Goal: Task Accomplishment & Management: Manage account settings

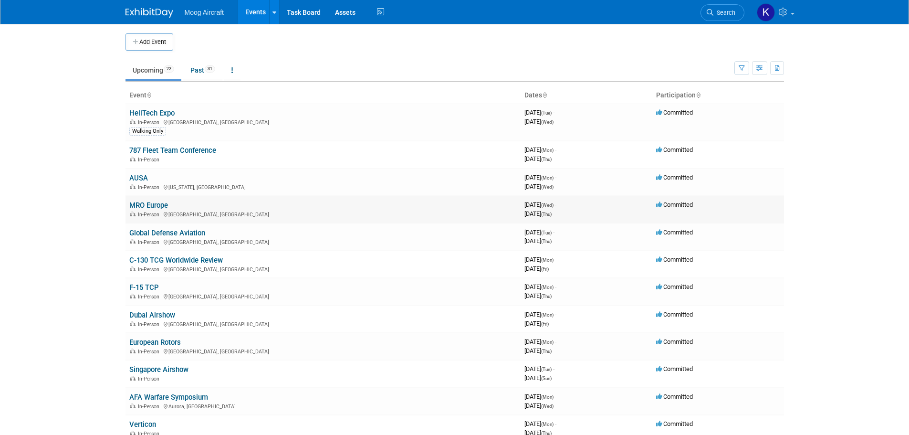
click at [152, 204] on link "MRO Europe" at bounding box center [148, 205] width 39 height 9
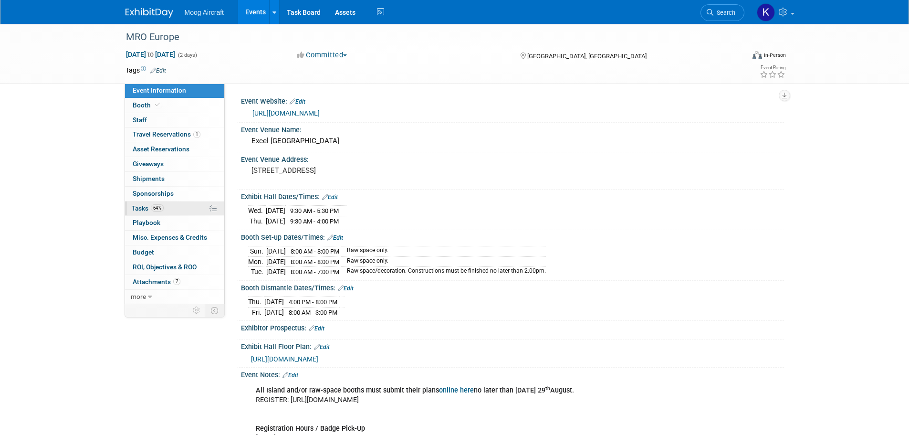
click at [144, 206] on span "Tasks 64%" at bounding box center [148, 208] width 32 height 8
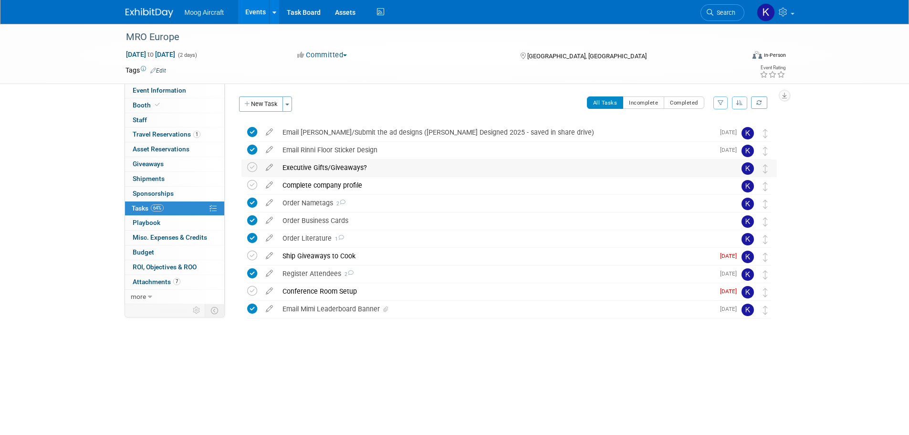
click at [332, 171] on div "Executive Gifts/Giveaways?" at bounding box center [500, 167] width 445 height 16
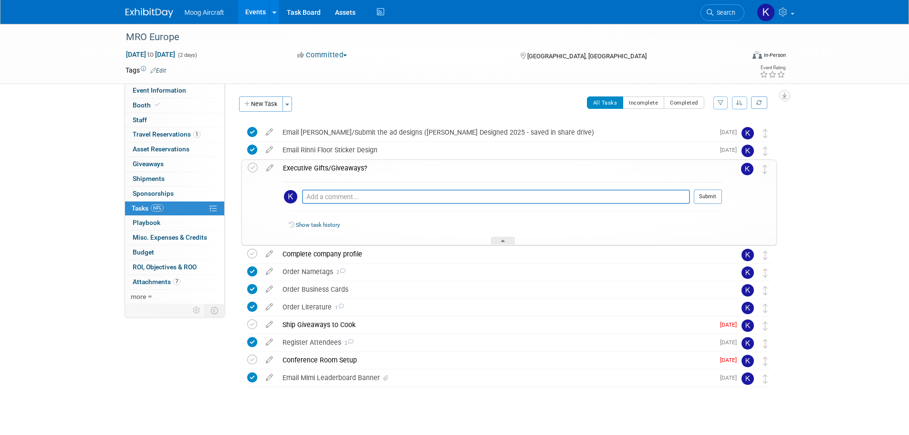
click at [332, 171] on div "Executive Gifts/Giveaways?" at bounding box center [500, 168] width 444 height 16
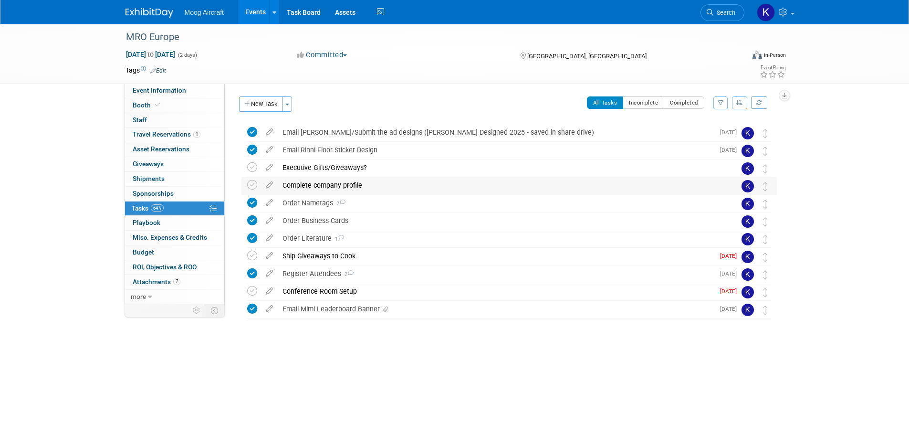
click at [334, 180] on div "Complete company profile" at bounding box center [500, 185] width 445 height 16
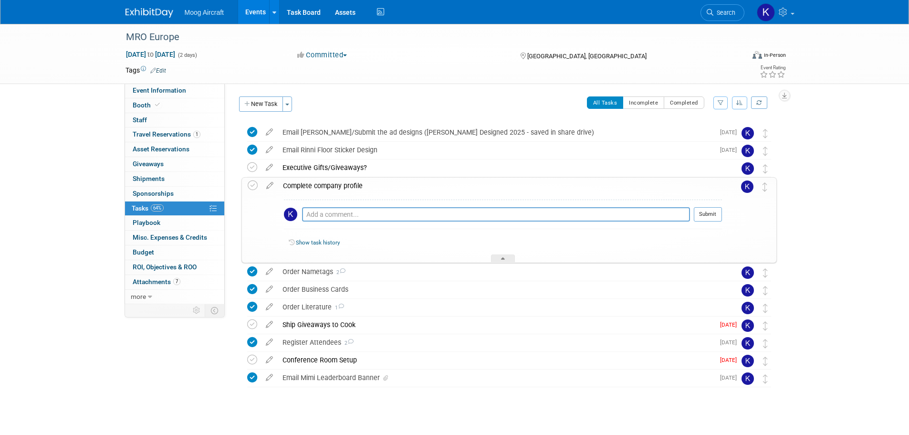
click at [334, 180] on div "Complete company profile" at bounding box center [500, 186] width 444 height 16
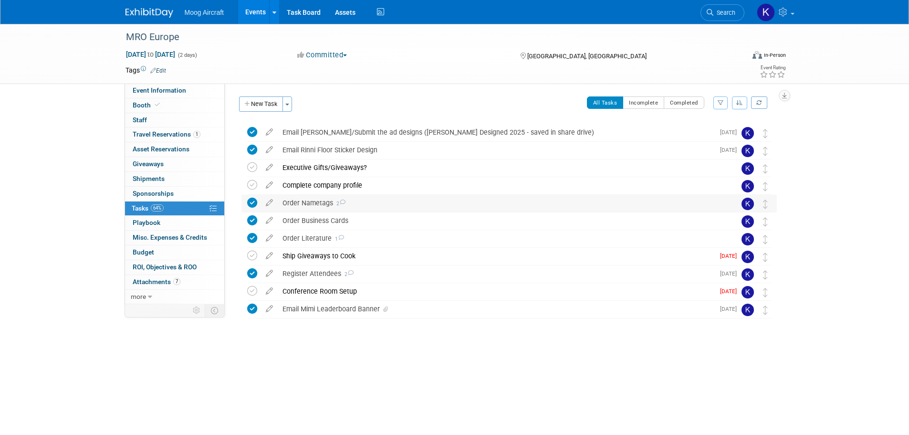
click at [320, 206] on div "Order Nametags 2" at bounding box center [500, 203] width 445 height 16
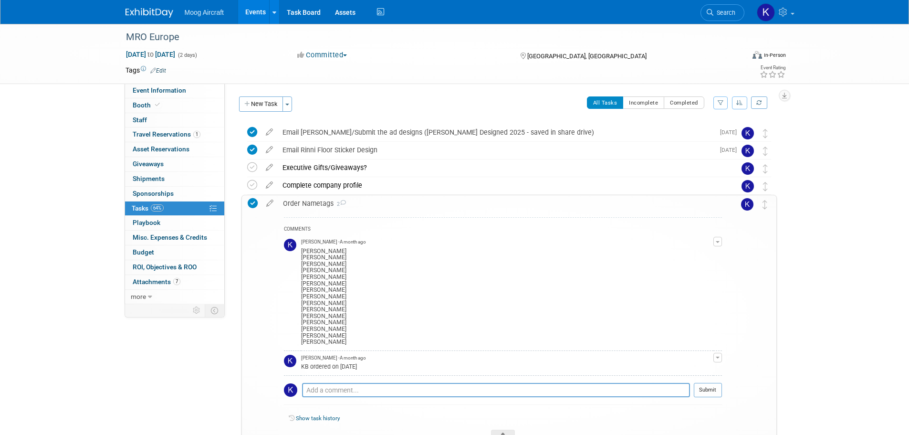
click at [317, 209] on div "Order Nametags 2" at bounding box center [500, 203] width 444 height 16
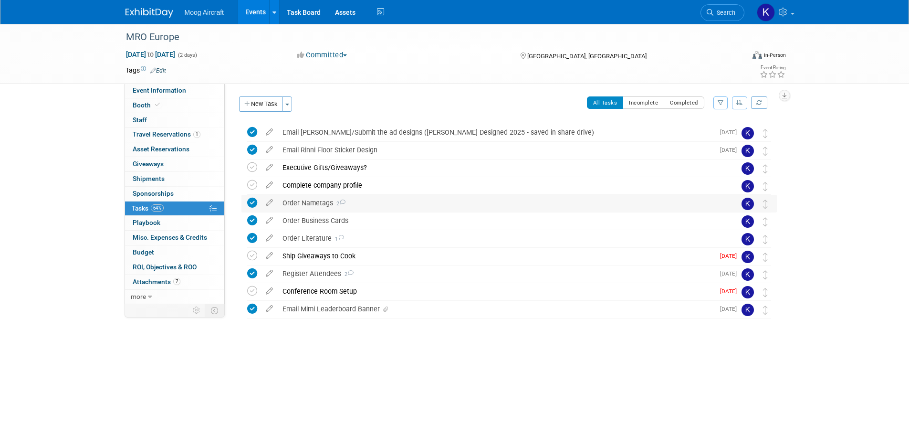
click at [324, 196] on div "Order Nametags 2" at bounding box center [500, 203] width 445 height 16
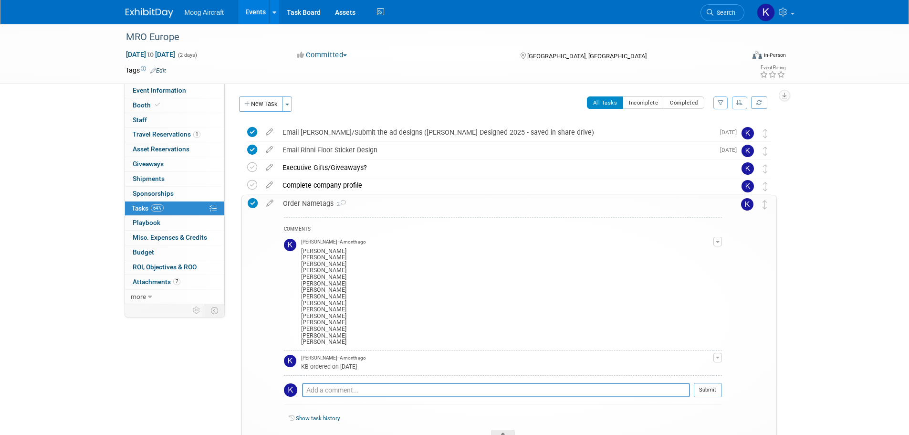
click at [324, 204] on div "Order Nametags 2" at bounding box center [500, 203] width 444 height 16
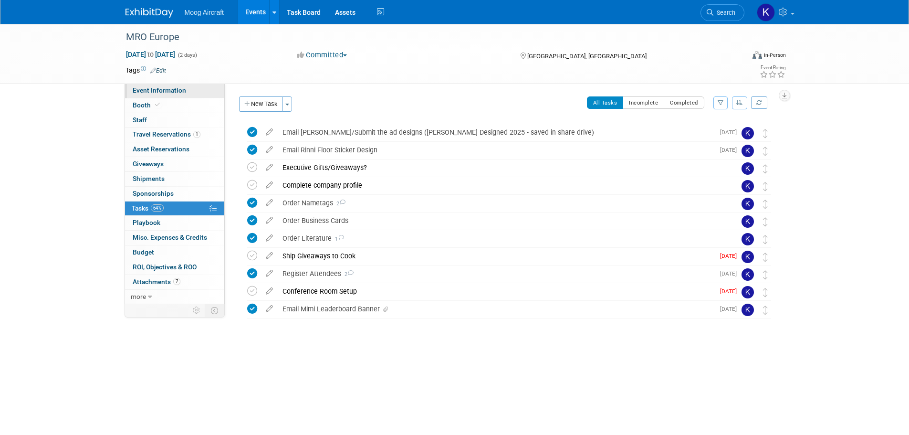
click at [167, 91] on span "Event Information" at bounding box center [159, 90] width 53 height 8
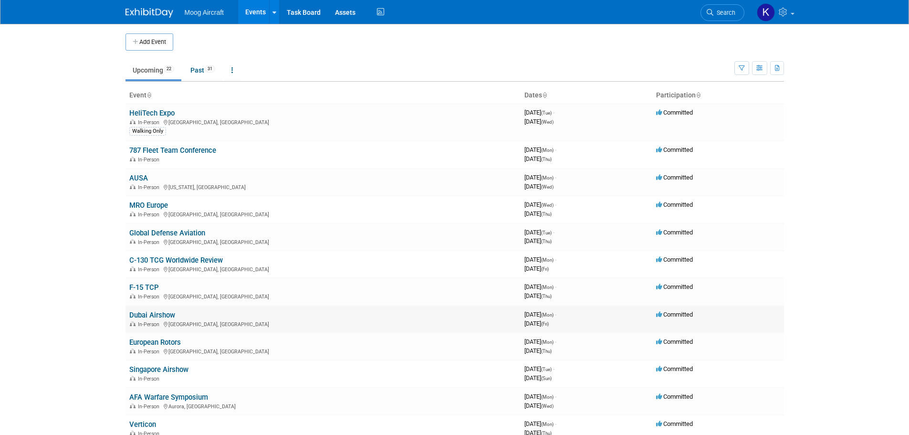
click at [164, 312] on link "Dubai Airshow" at bounding box center [152, 315] width 46 height 9
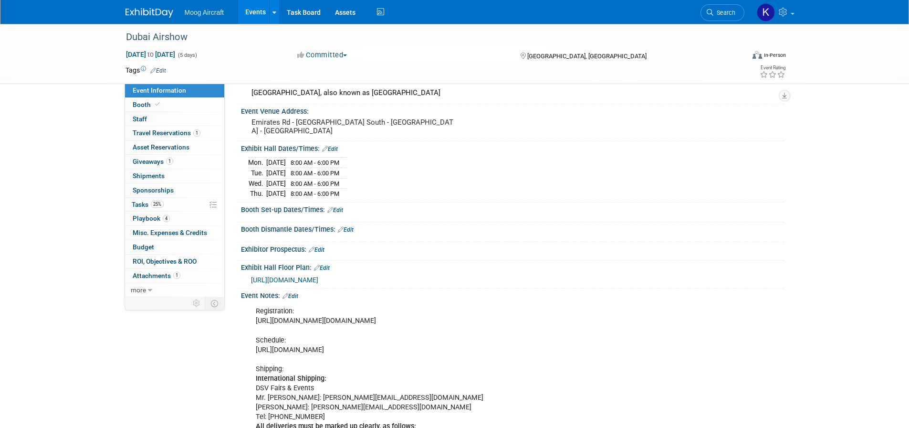
scroll to position [143, 0]
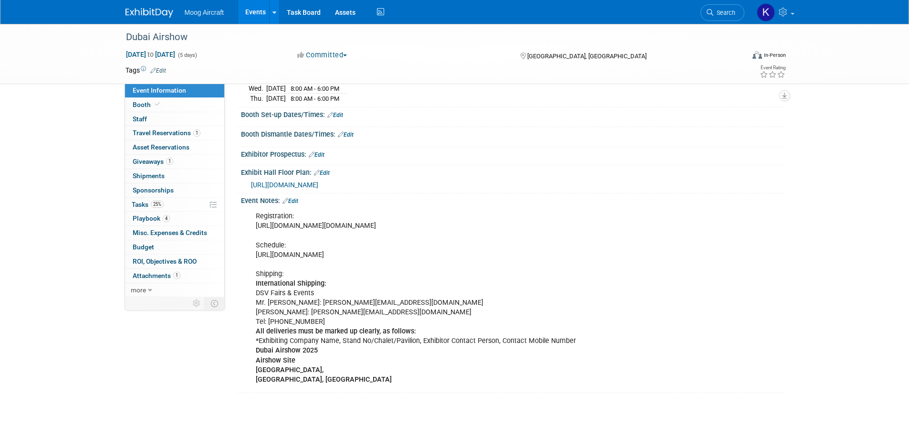
click at [295, 204] on div "Event Notes: Edit" at bounding box center [512, 199] width 543 height 12
click at [297, 204] on link "Edit" at bounding box center [291, 201] width 16 height 7
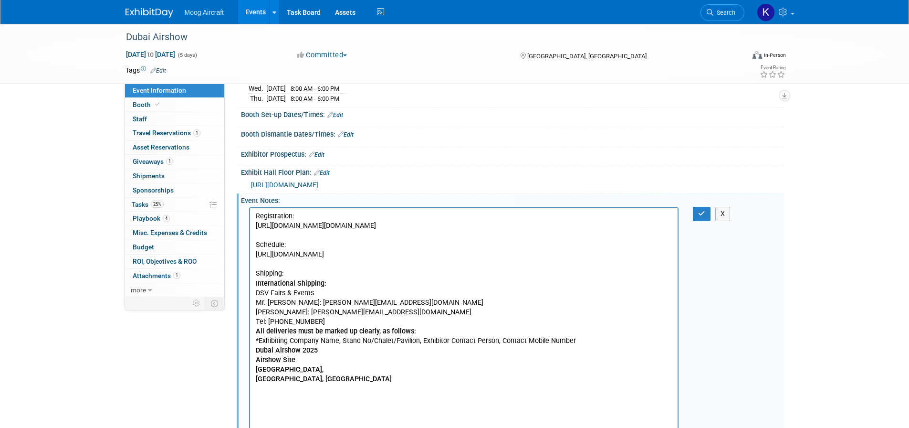
scroll to position [0, 0]
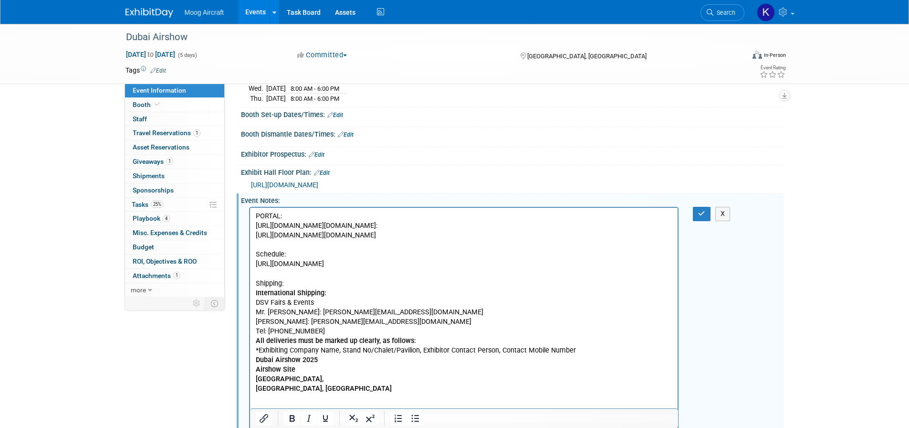
click at [317, 244] on p "https://urldefense.com/v3/__https:/portal.dubaiairshow.aero/autologinurl/15280/…" at bounding box center [463, 307] width 417 height 172
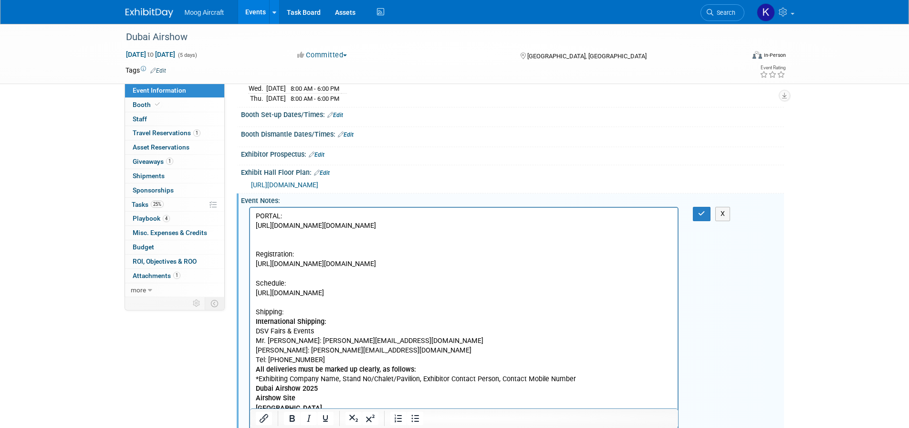
click at [328, 240] on p "Rich Text Area. Press ALT-0 for help." at bounding box center [463, 235] width 417 height 10
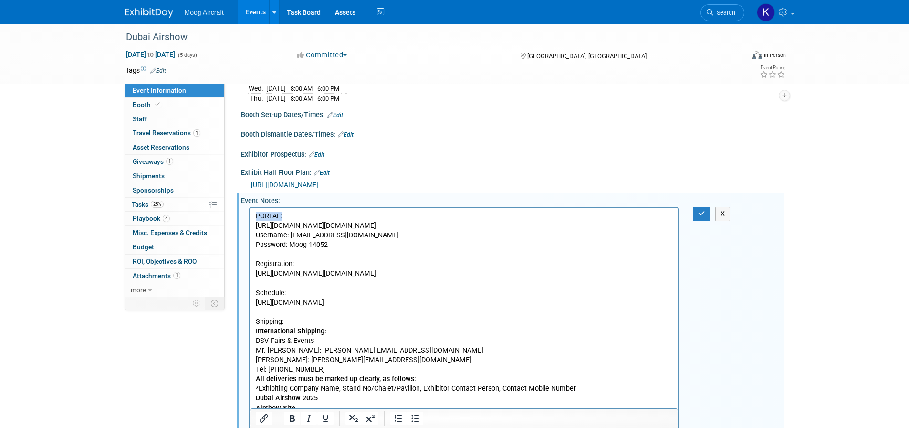
drag, startPoint x: 279, startPoint y: 216, endPoint x: 268, endPoint y: 260, distance: 45.4
click at [250, 215] on html "PORTAL: https://urldefense.com/v3/__https:/portal.dubaiairshow.aero/autologinur…" at bounding box center [464, 320] width 428 height 224
click at [294, 417] on icon "Bold" at bounding box center [291, 417] width 11 height 11
drag, startPoint x: 397, startPoint y: 258, endPoint x: 399, endPoint y: 253, distance: 4.9
click at [397, 250] on p "Password: Moog 14052" at bounding box center [463, 245] width 417 height 10
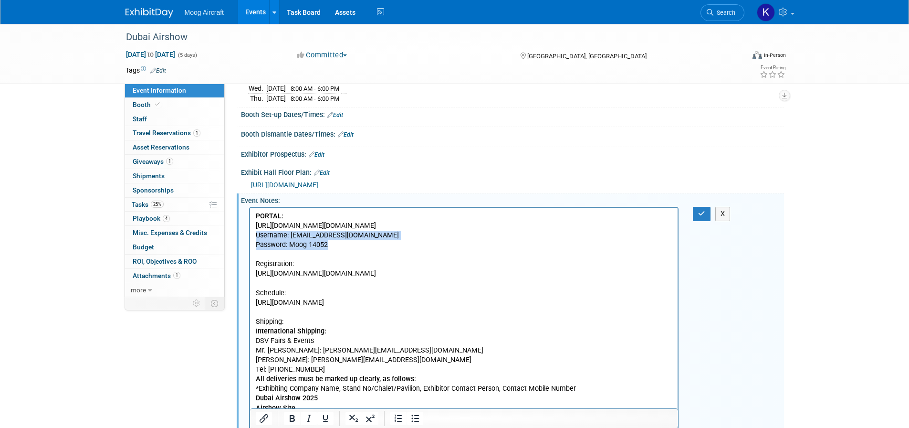
drag, startPoint x: 327, startPoint y: 254, endPoint x: 248, endPoint y: 245, distance: 80.2
click at [250, 245] on html "PORTAL: https://urldefense.com/v3/__https:/portal.dubaiairshow.aero/autologinur…" at bounding box center [464, 320] width 428 height 224
drag, startPoint x: 293, startPoint y: 418, endPoint x: 82, endPoint y: 136, distance: 352.1
click at [293, 418] on icon "Bold" at bounding box center [292, 418] width 5 height 7
click at [400, 230] on p "https://urldefense.com/v3/__https:/portal.dubaiairshow.aero/autologinurl/15280/…" at bounding box center [463, 226] width 417 height 10
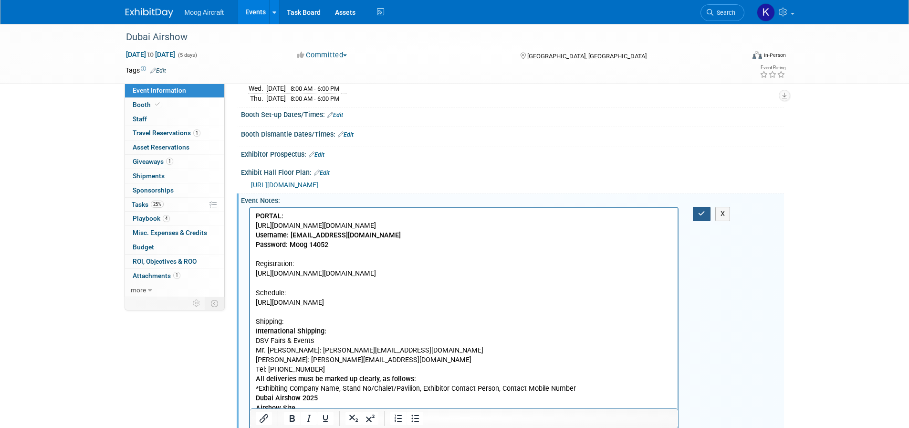
click at [702, 217] on icon "button" at bounding box center [701, 213] width 7 height 7
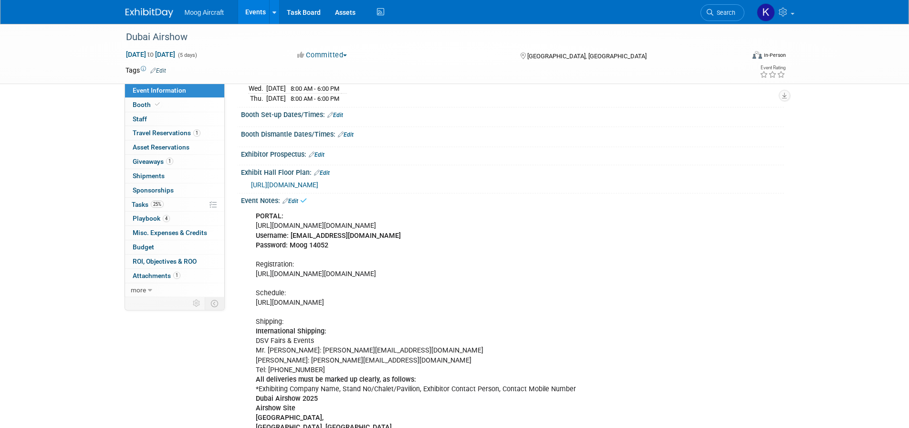
click at [141, 11] on img at bounding box center [150, 13] width 48 height 10
